Goal: Information Seeking & Learning: Compare options

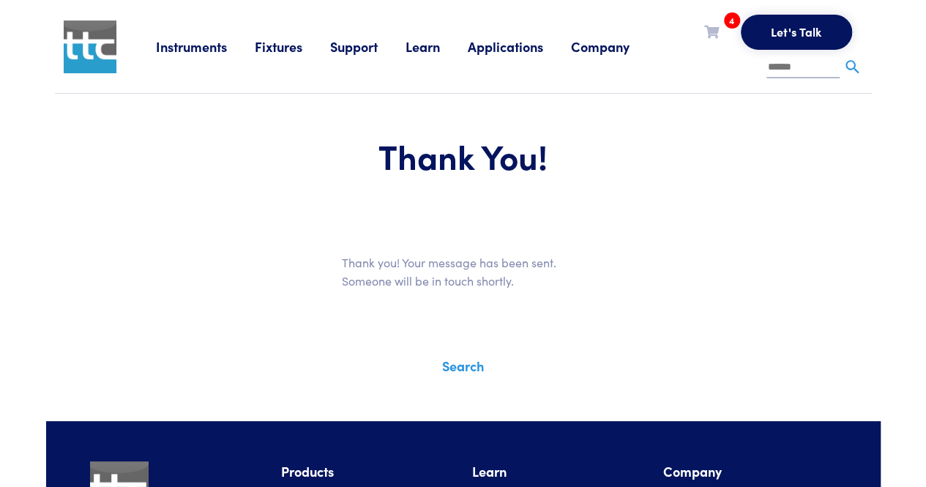
click at [798, 29] on button "Let's Talk" at bounding box center [795, 32] width 111 height 35
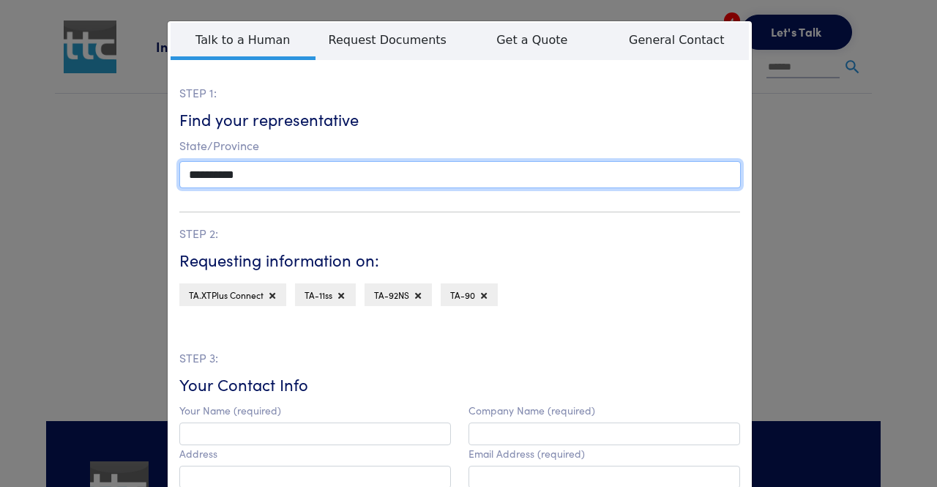
click at [399, 176] on select "**********" at bounding box center [459, 174] width 561 height 27
select select "**"
click at [179, 161] on select "**********" at bounding box center [459, 174] width 561 height 27
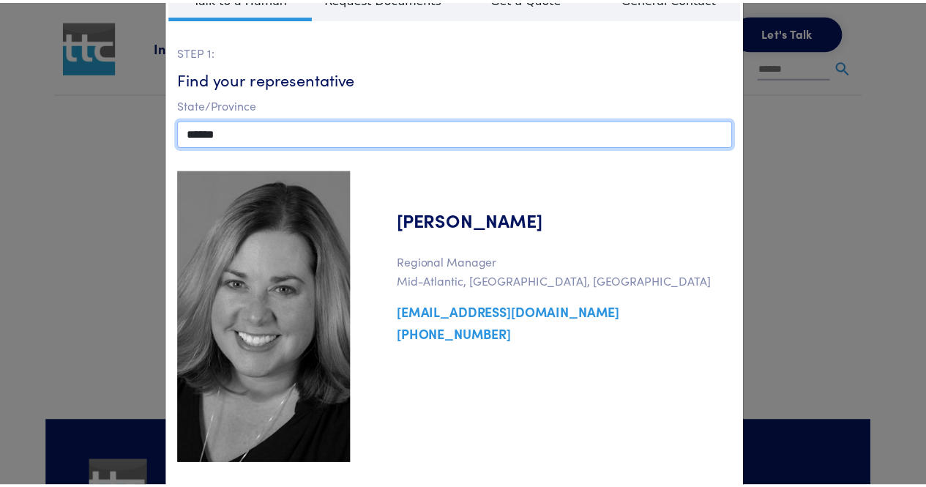
scroll to position [73, 0]
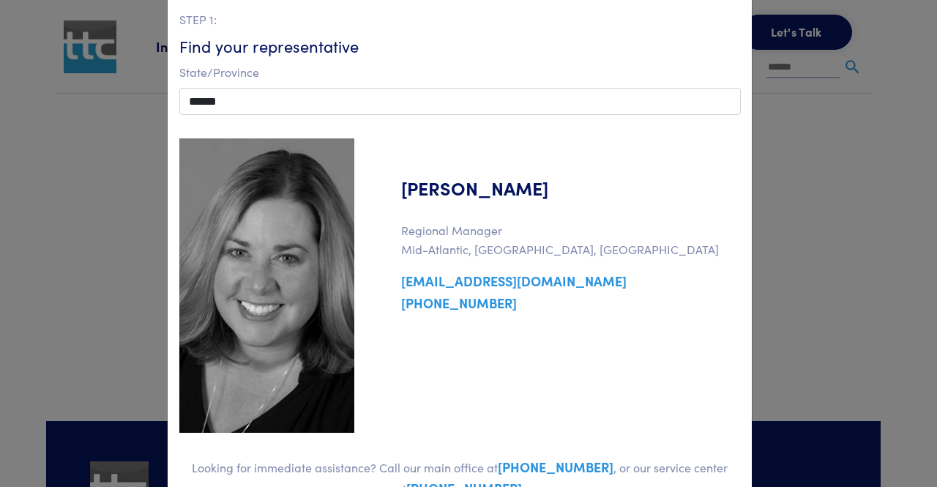
click at [486, 282] on link "jeanneh@texturetechnologies.com" at bounding box center [499, 280] width 255 height 18
click at [846, 140] on div "**********" at bounding box center [468, 243] width 937 height 487
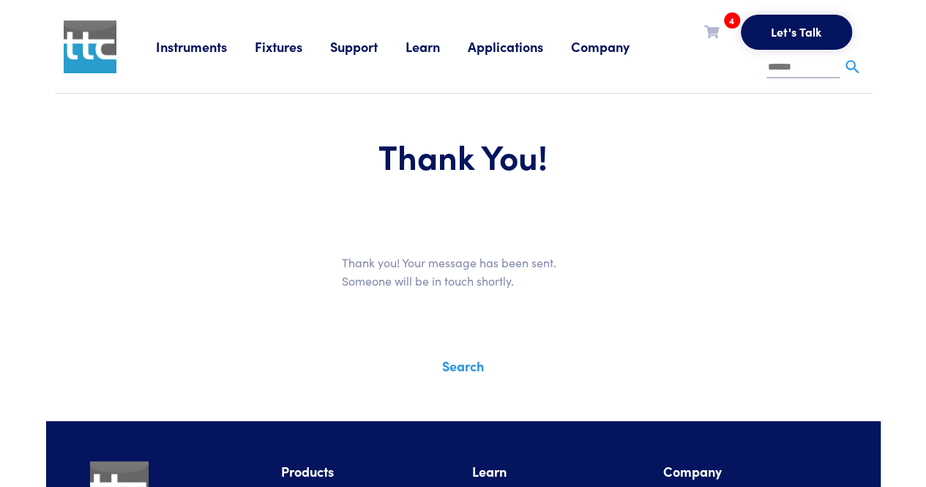
click at [713, 30] on icon at bounding box center [711, 31] width 15 height 13
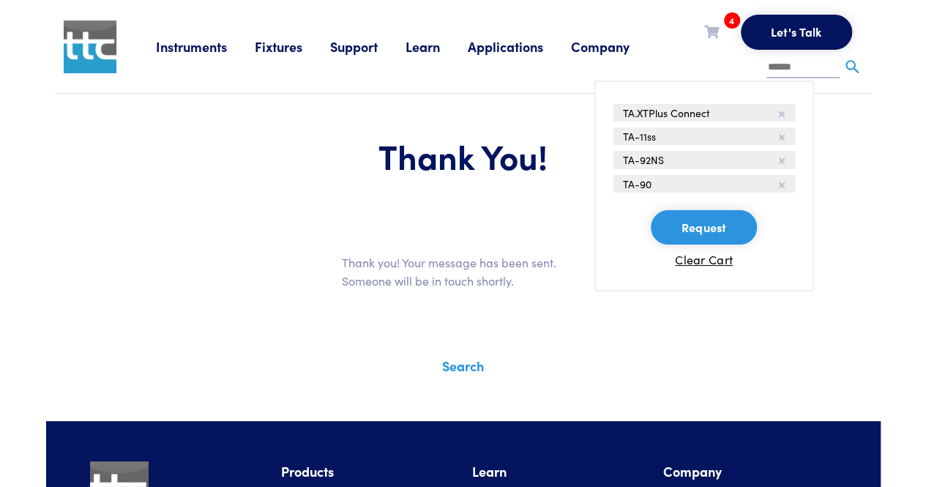
click at [192, 49] on link "Instruments" at bounding box center [205, 46] width 99 height 18
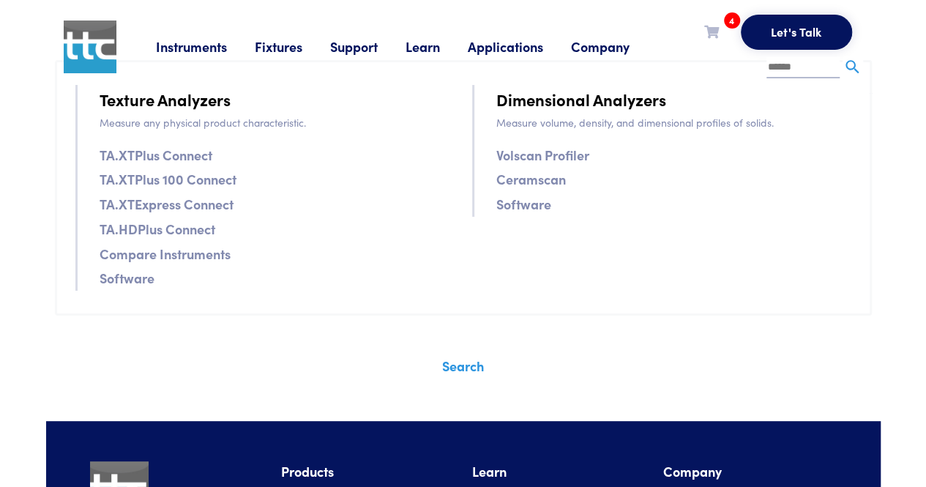
click at [182, 154] on link "TA.XTPlus Connect" at bounding box center [156, 154] width 113 height 21
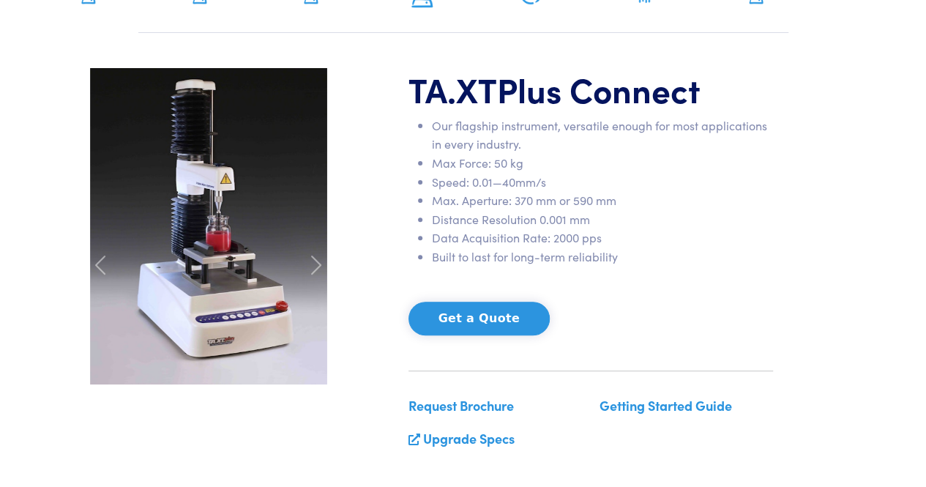
scroll to position [148, 0]
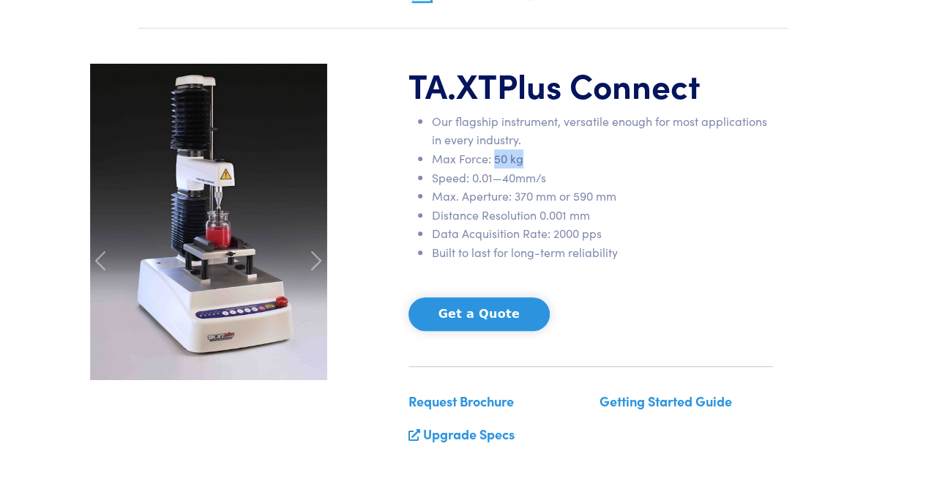
drag, startPoint x: 531, startPoint y: 163, endPoint x: 495, endPoint y: 160, distance: 36.7
click at [495, 160] on li "Max Force: 50 kg" at bounding box center [602, 158] width 341 height 19
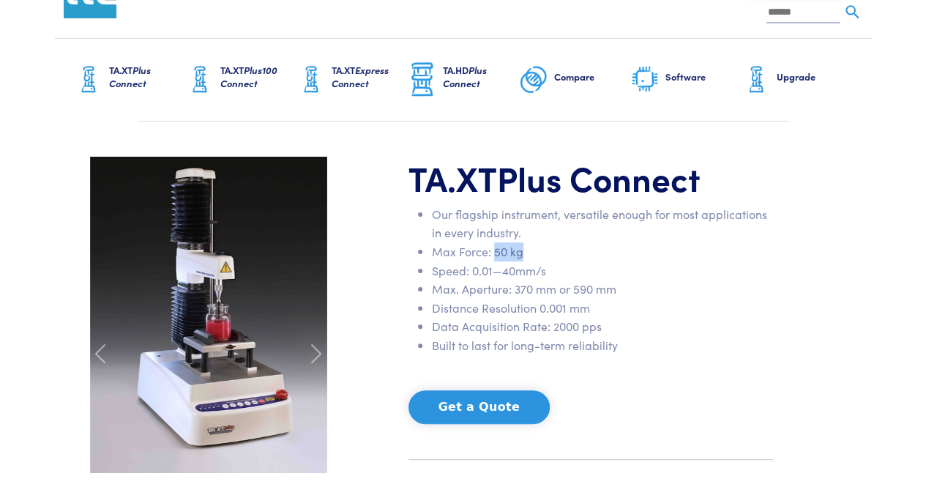
scroll to position [0, 0]
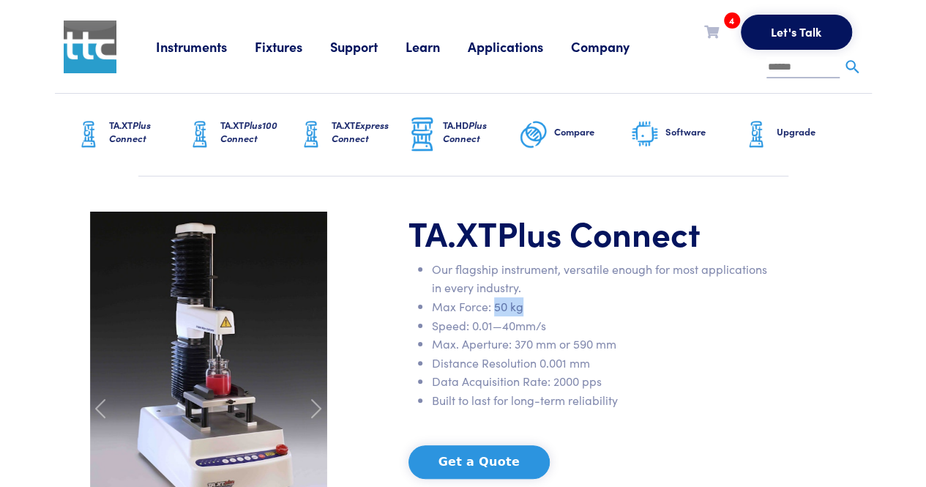
click at [241, 125] on h6 "TA.XT Plus100 Connect" at bounding box center [258, 132] width 76 height 26
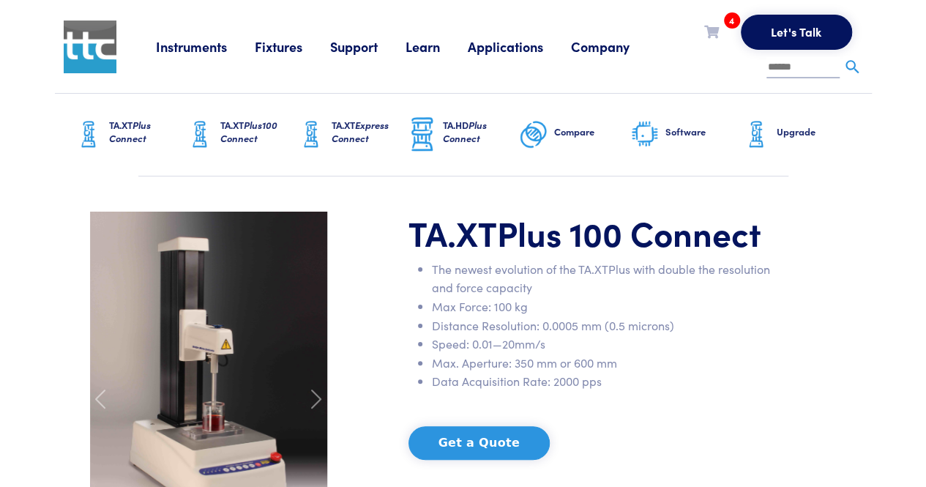
click at [457, 134] on span "Plus Connect" at bounding box center [465, 131] width 44 height 27
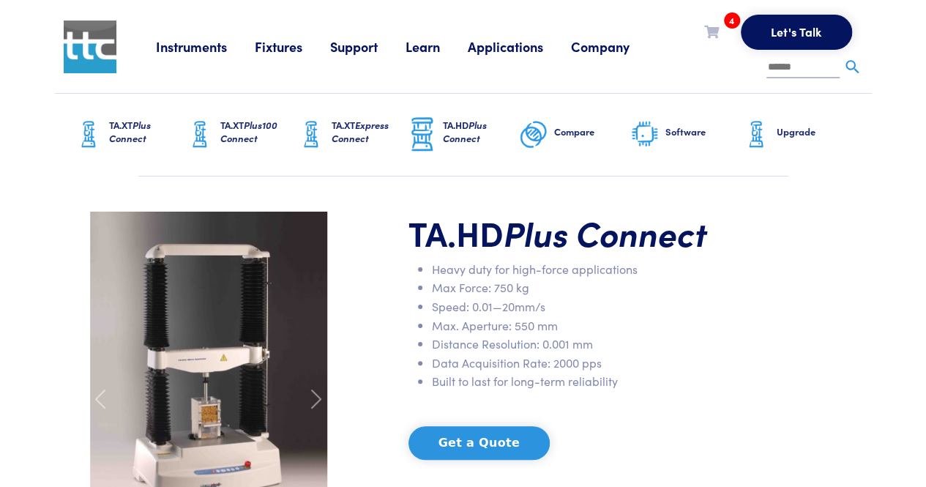
click at [329, 131] on link "TA.XT Express Connect" at bounding box center [351, 135] width 111 height 82
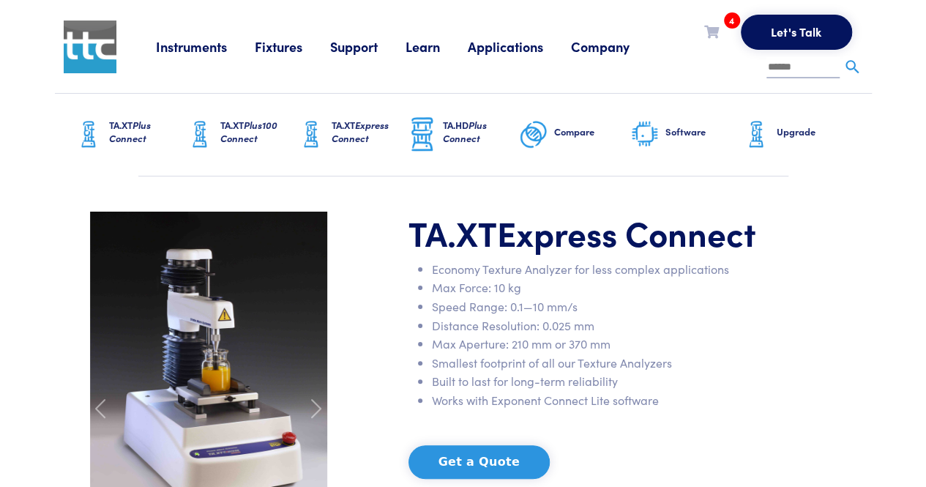
click at [225, 133] on span "Plus100 Connect" at bounding box center [248, 131] width 57 height 27
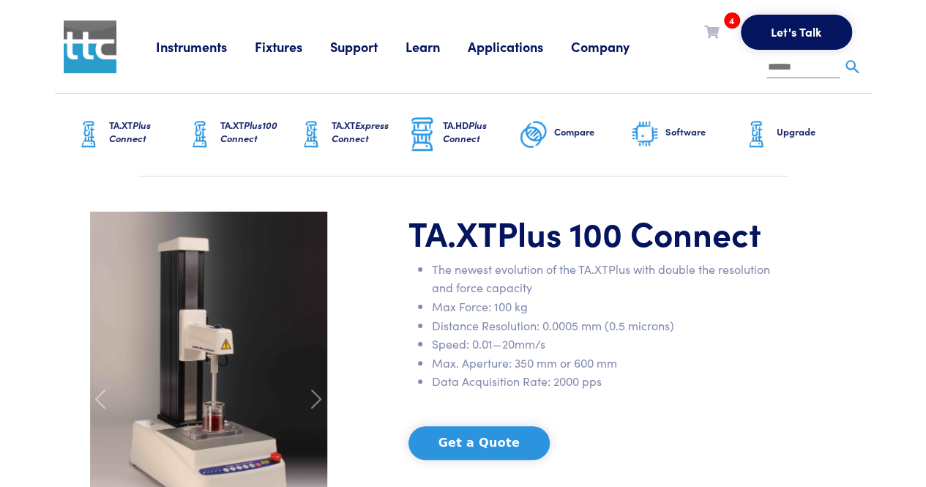
click at [135, 132] on span "Plus Connect" at bounding box center [130, 131] width 42 height 27
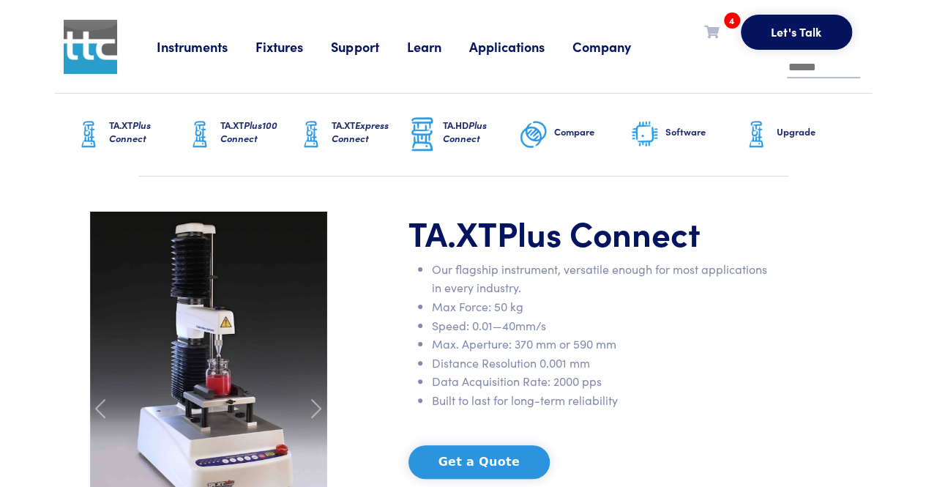
click at [226, 127] on h6 "TA.XT Plus100 Connect" at bounding box center [258, 132] width 76 height 26
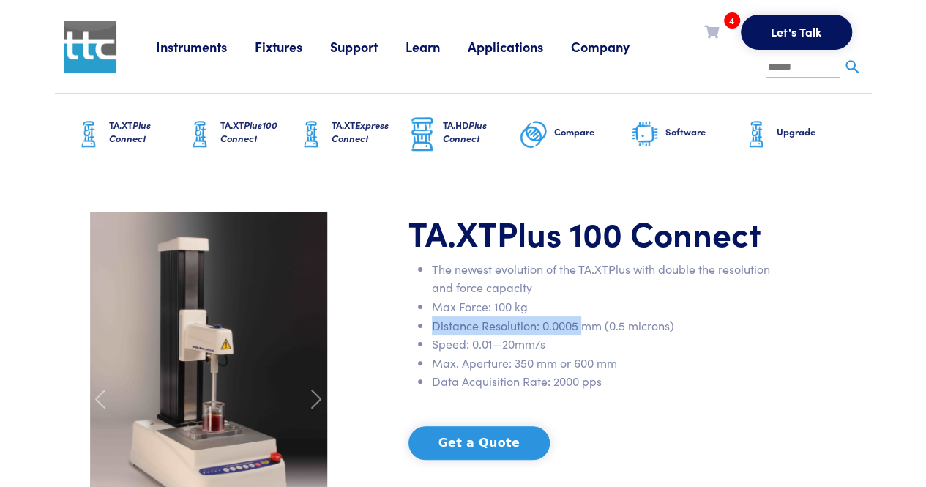
drag, startPoint x: 585, startPoint y: 332, endPoint x: 585, endPoint y: 307, distance: 25.6
click at [585, 307] on ul "The newest evolution of the TA.XTPlus with double the resolution and force capa…" at bounding box center [590, 325] width 364 height 131
click at [658, 341] on li "Speed: 0.01—20mm/s" at bounding box center [602, 343] width 341 height 19
drag, startPoint x: 649, startPoint y: 328, endPoint x: 543, endPoint y: 309, distance: 107.7
click at [543, 309] on ul "The newest evolution of the TA.XTPlus with double the resolution and force capa…" at bounding box center [590, 325] width 364 height 131
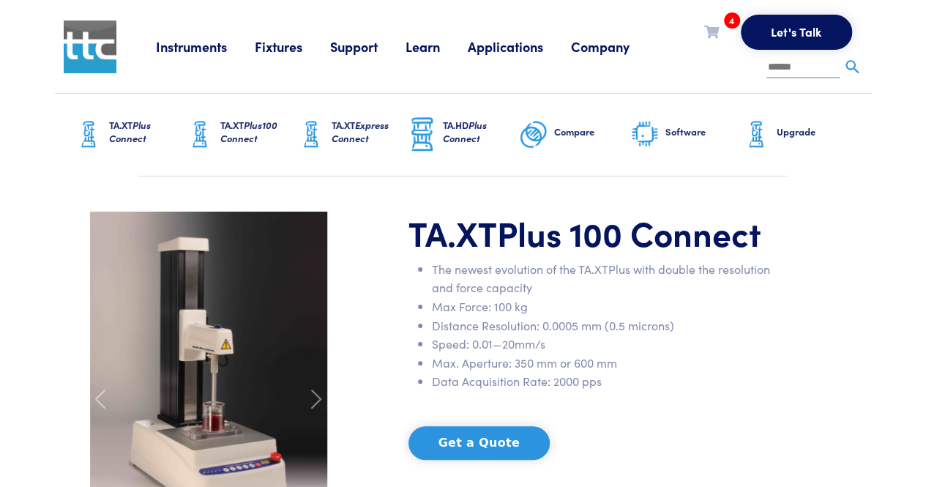
click at [680, 341] on li "Speed: 0.01—20mm/s" at bounding box center [602, 343] width 341 height 19
